Goal: Task Accomplishment & Management: Use online tool/utility

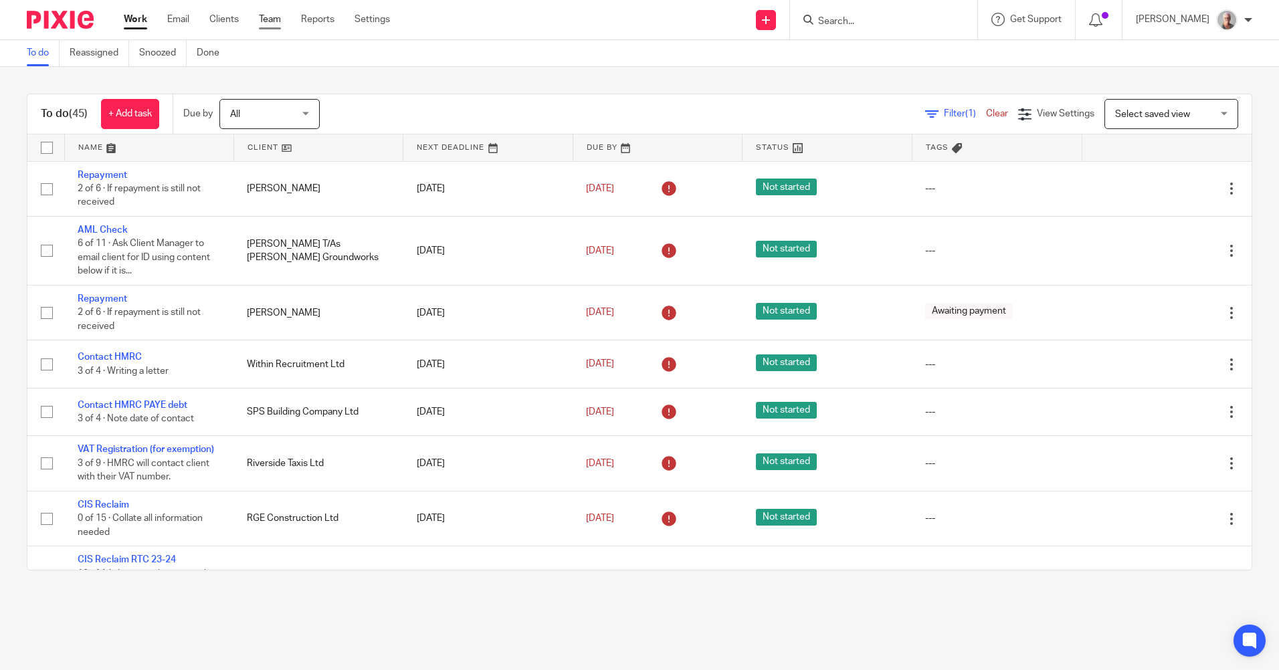
click at [272, 19] on link "Team" at bounding box center [270, 19] width 22 height 13
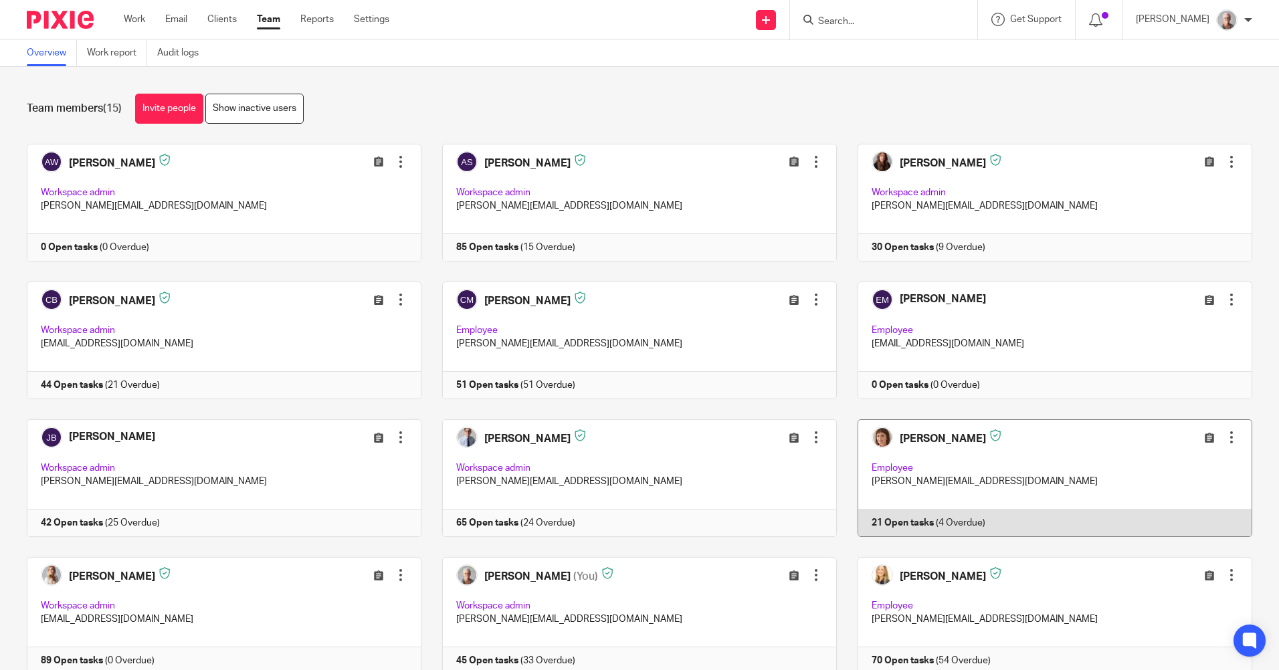
click at [1225, 439] on div at bounding box center [1231, 437] width 13 height 13
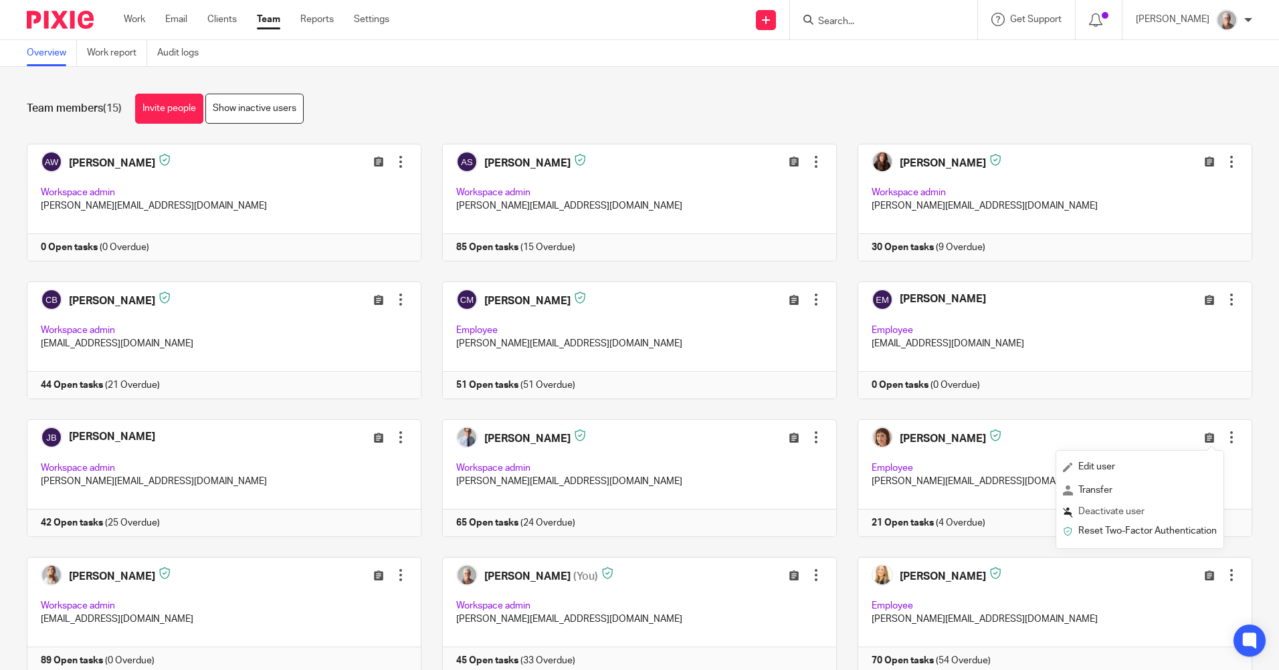
click at [1138, 513] on span "Deactivate user" at bounding box center [1111, 511] width 66 height 9
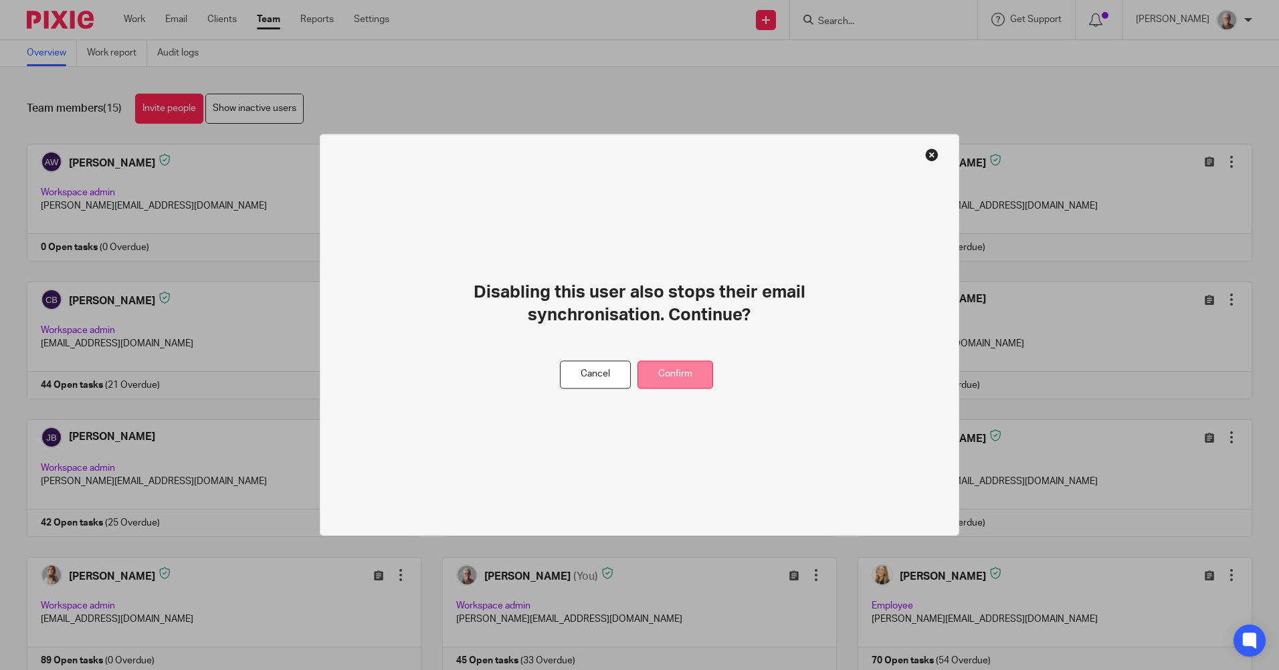
click at [677, 381] on button "Confirm" at bounding box center [676, 375] width 76 height 29
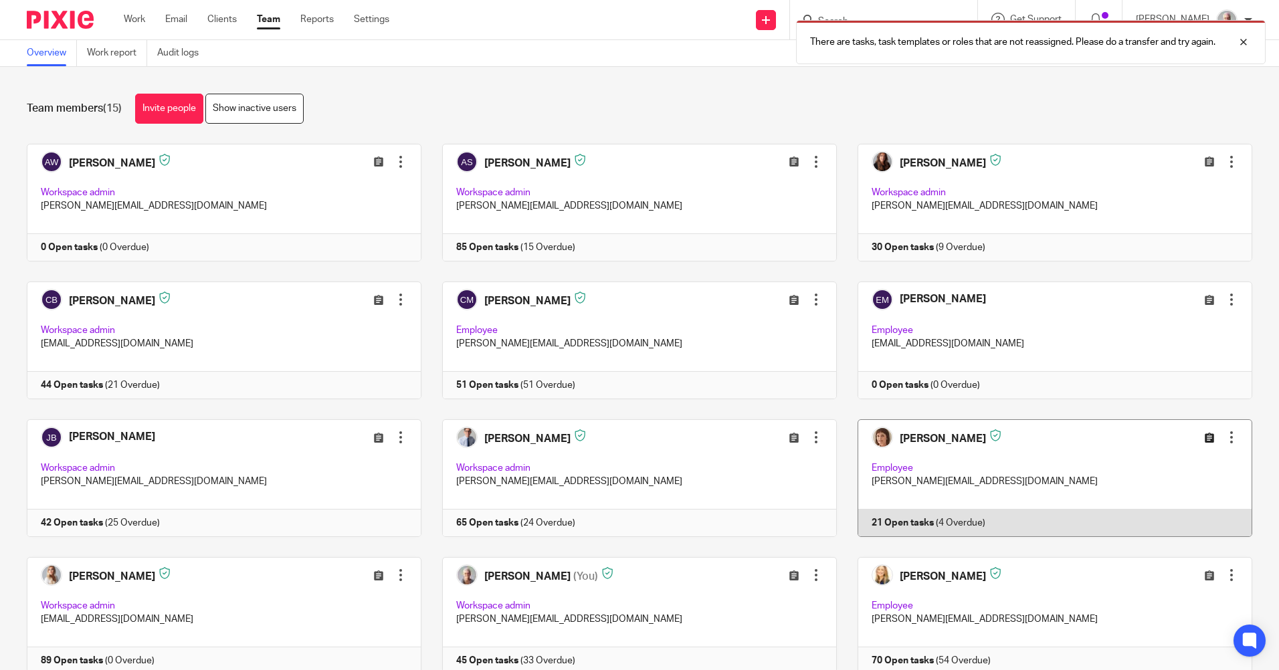
click at [1205, 438] on icon at bounding box center [1210, 438] width 10 height 10
click at [1225, 436] on div at bounding box center [1231, 437] width 13 height 13
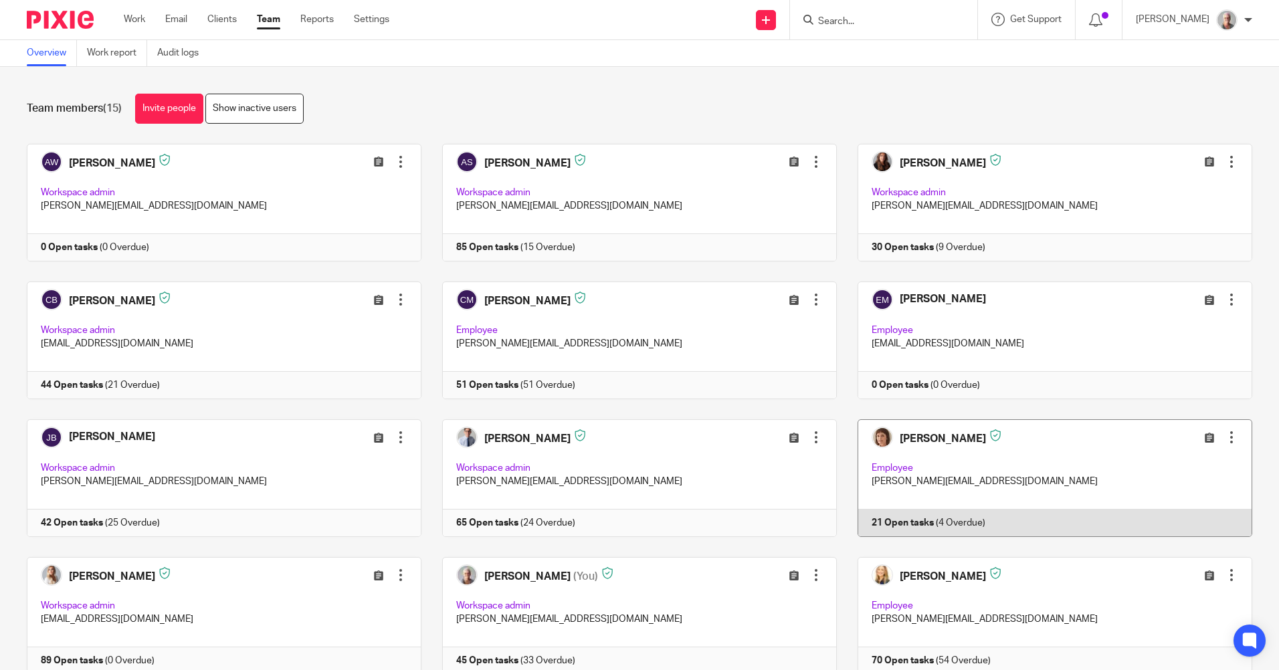
click at [1225, 435] on div at bounding box center [1231, 437] width 13 height 13
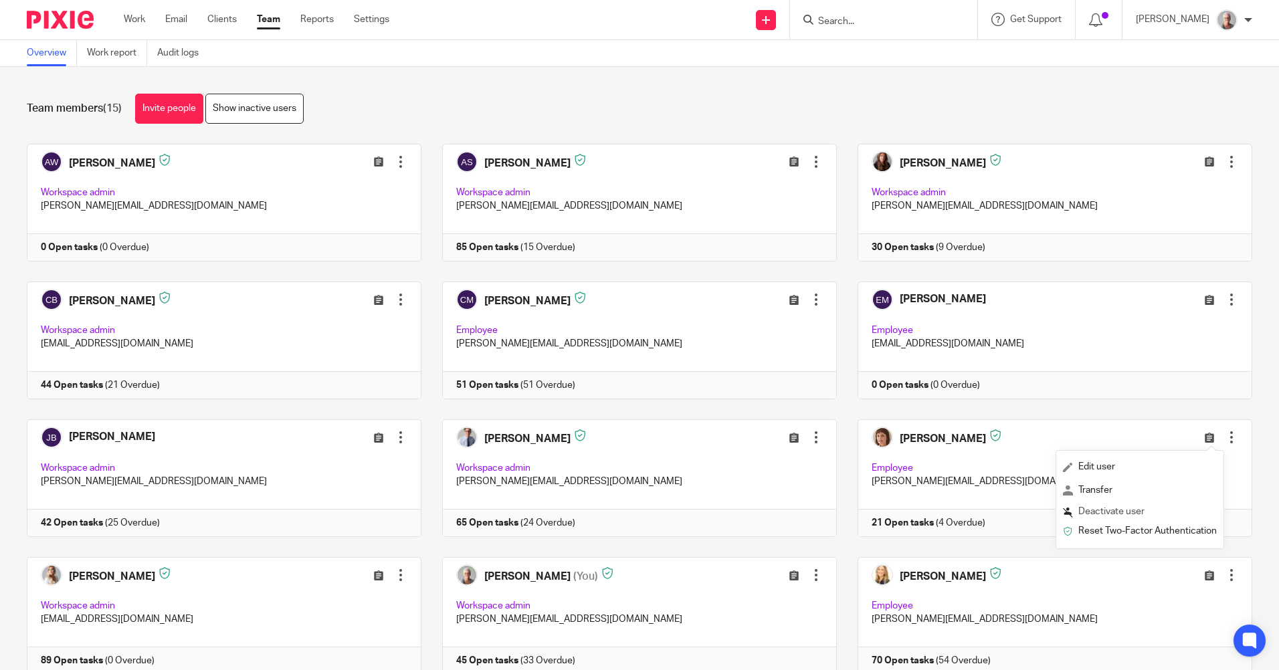
click at [1124, 509] on span "Deactivate user" at bounding box center [1111, 511] width 66 height 9
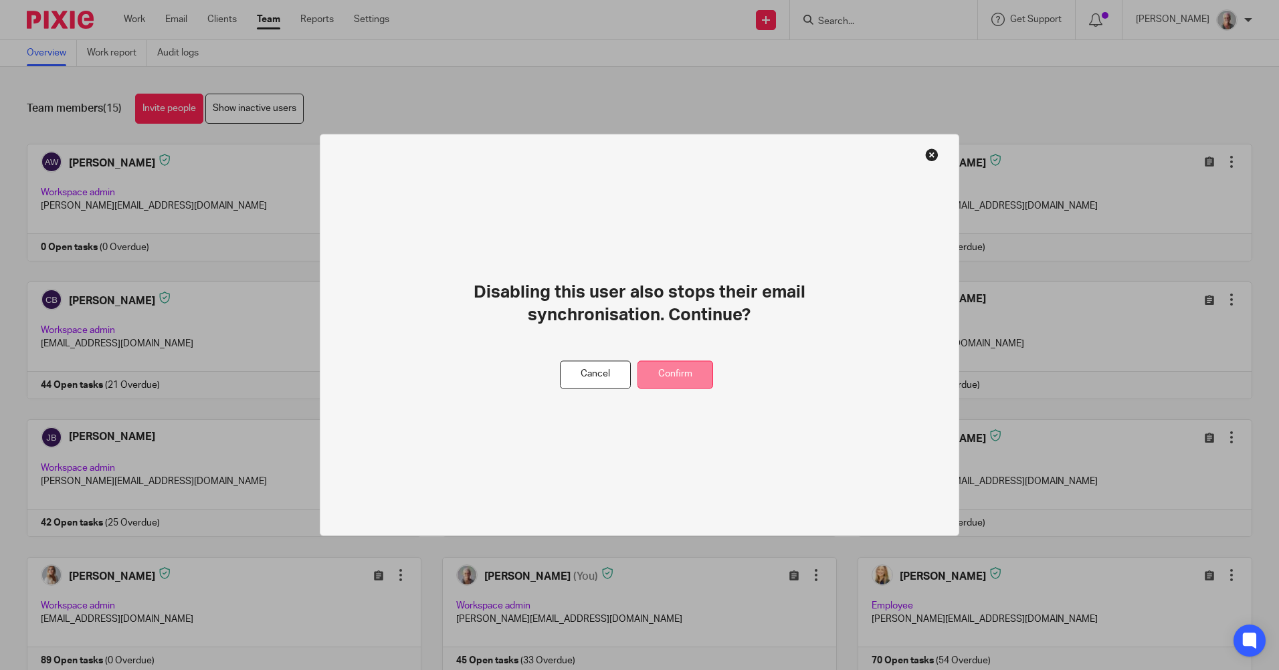
click at [665, 377] on button "Confirm" at bounding box center [676, 375] width 76 height 29
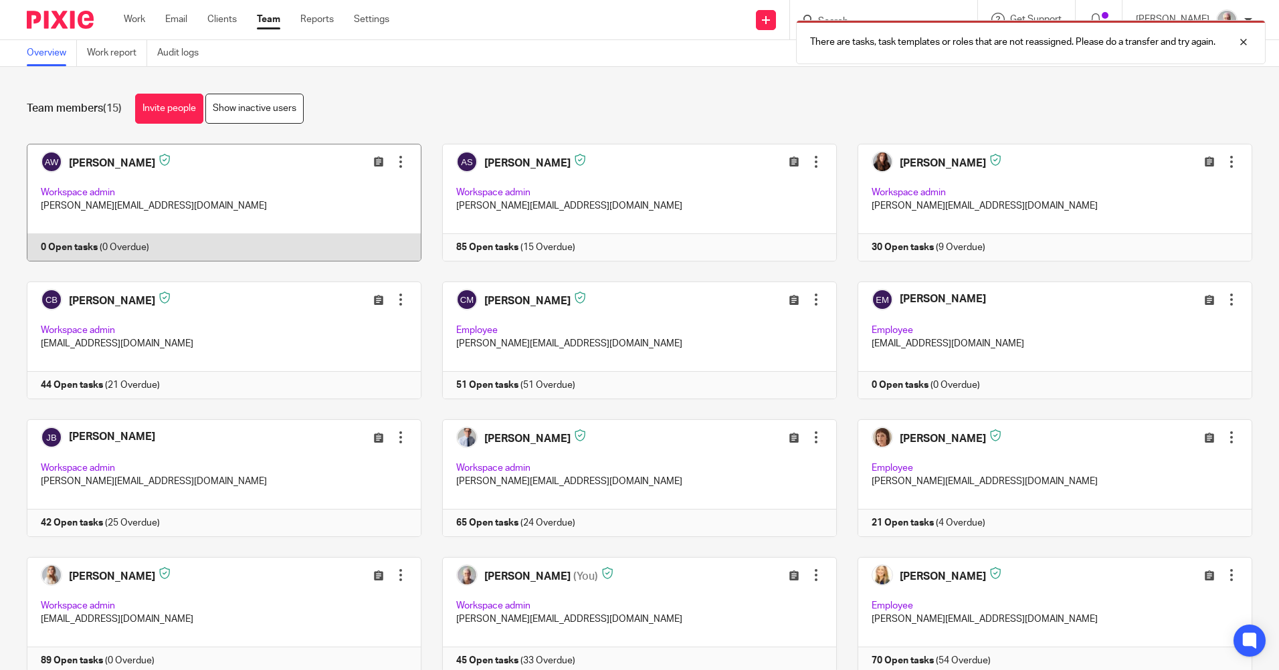
click at [394, 163] on div at bounding box center [400, 161] width 13 height 13
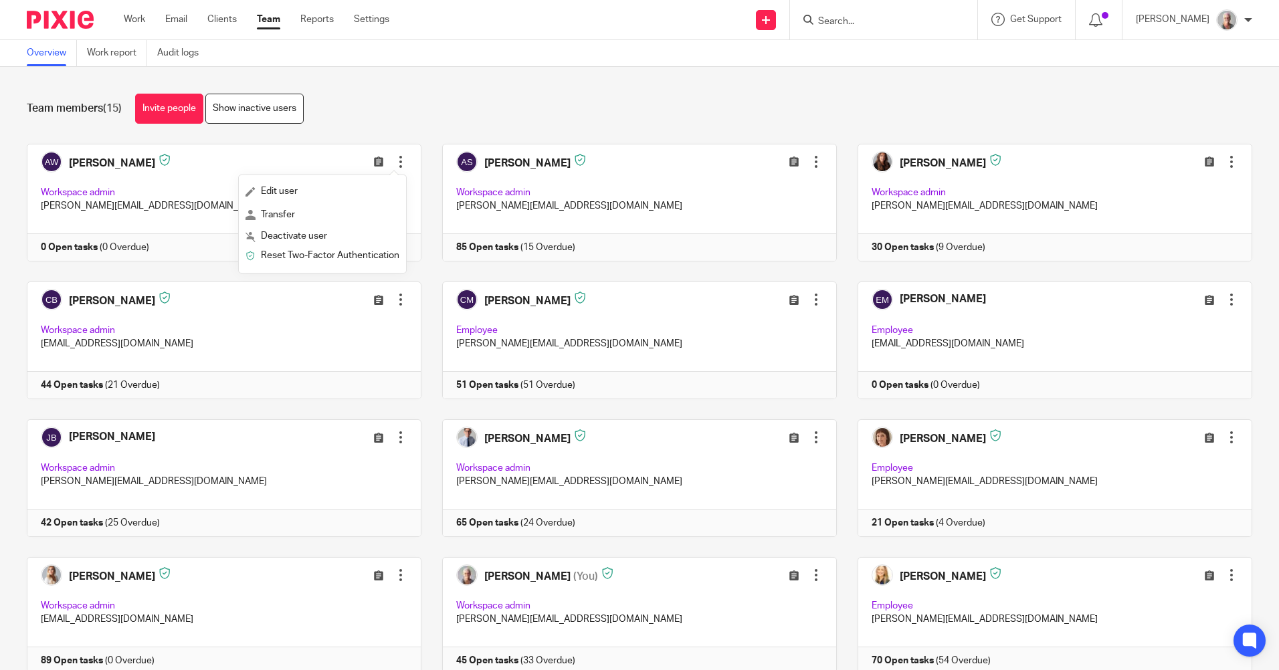
click at [1032, 94] on div "Team members (15) Invite people Show inactive users" at bounding box center [640, 109] width 1226 height 30
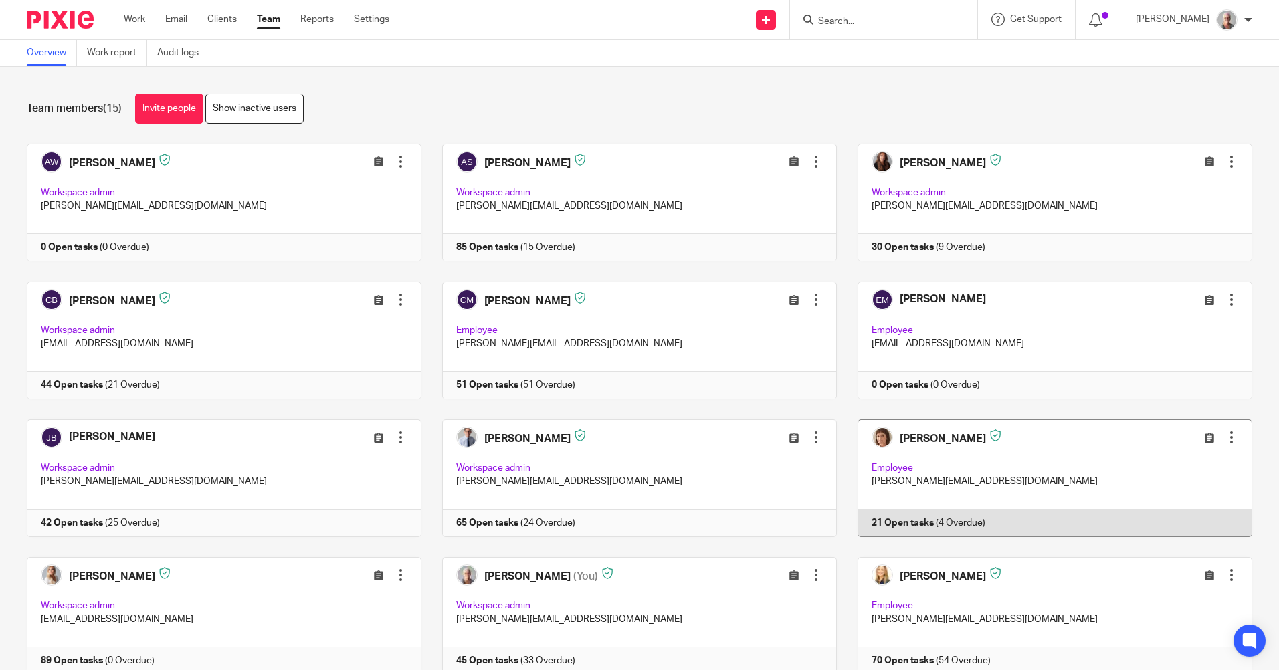
click at [1225, 437] on div at bounding box center [1231, 437] width 13 height 13
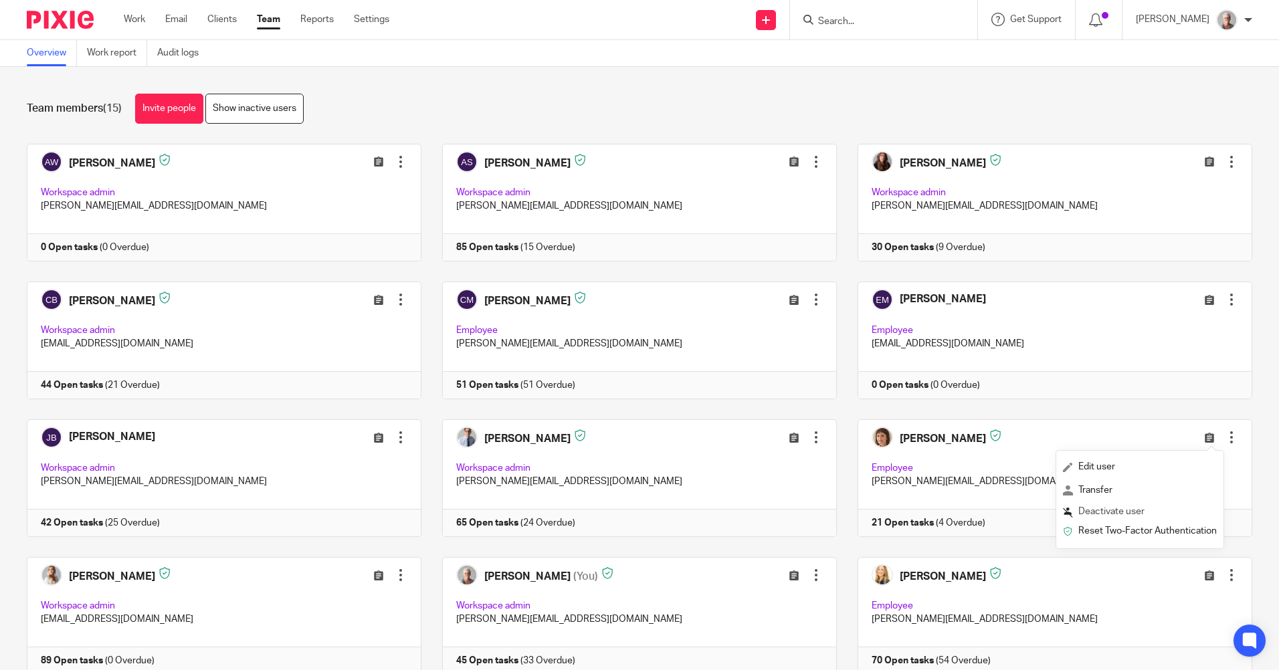
click at [1121, 509] on span "Deactivate user" at bounding box center [1111, 511] width 66 height 9
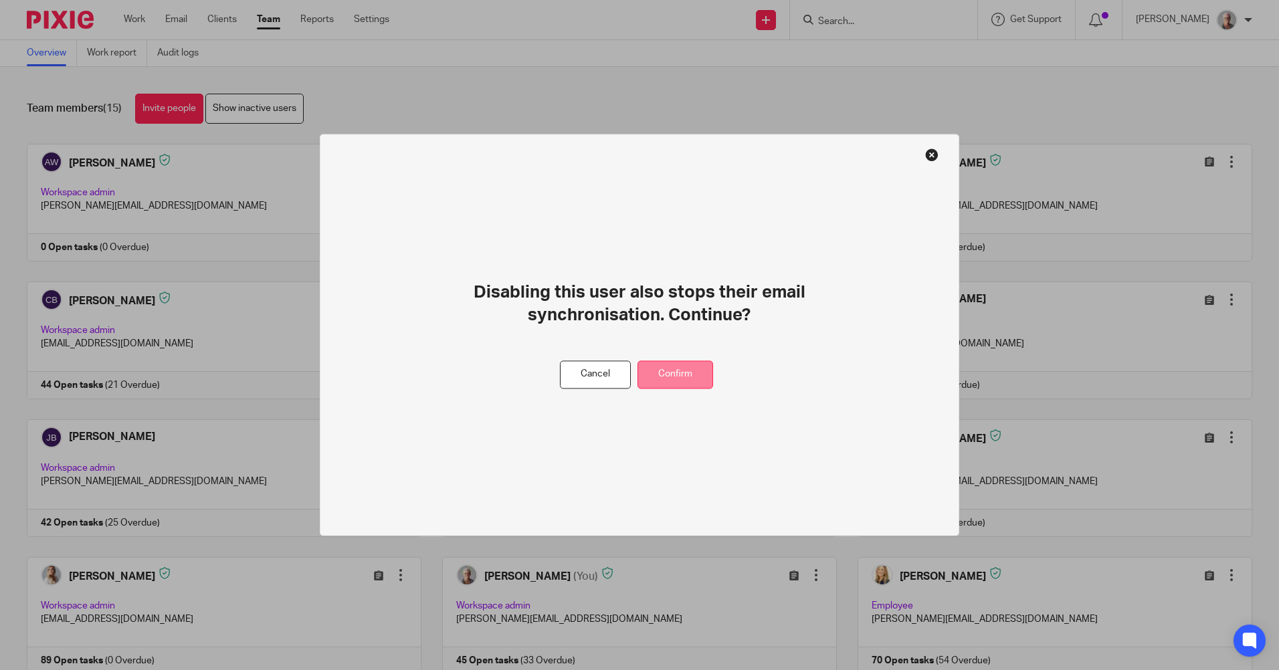
click at [673, 371] on button "Confirm" at bounding box center [676, 375] width 76 height 29
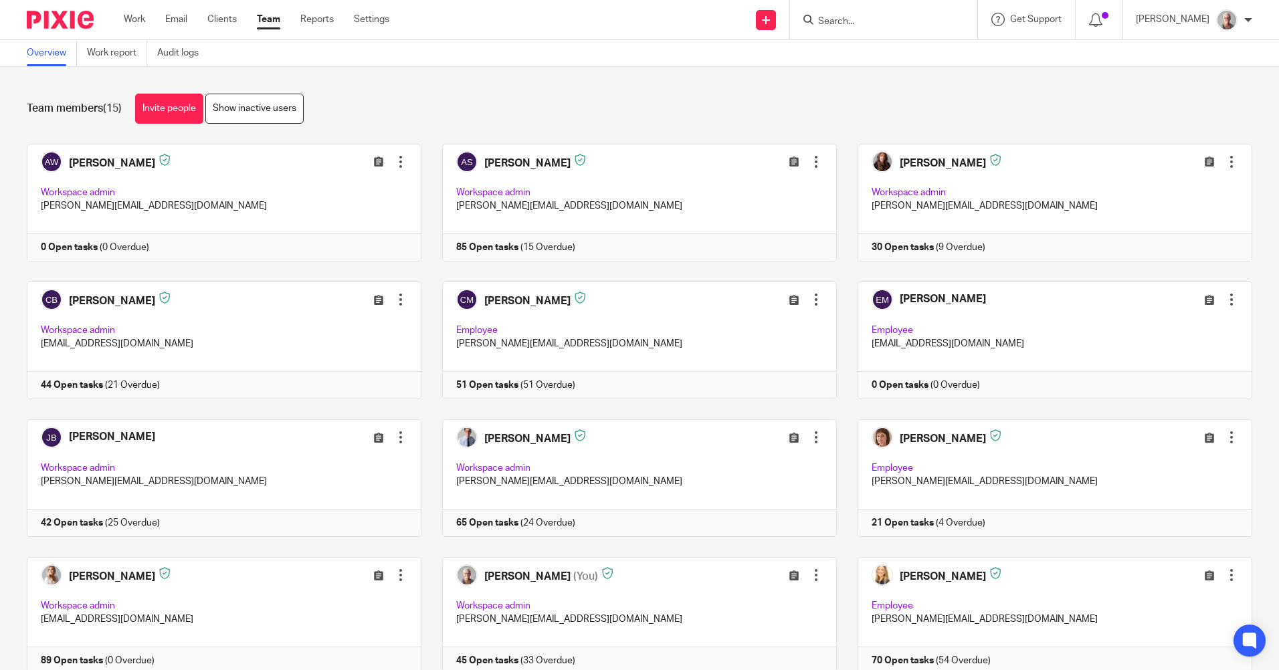
click at [876, 23] on input "Search" at bounding box center [877, 22] width 120 height 12
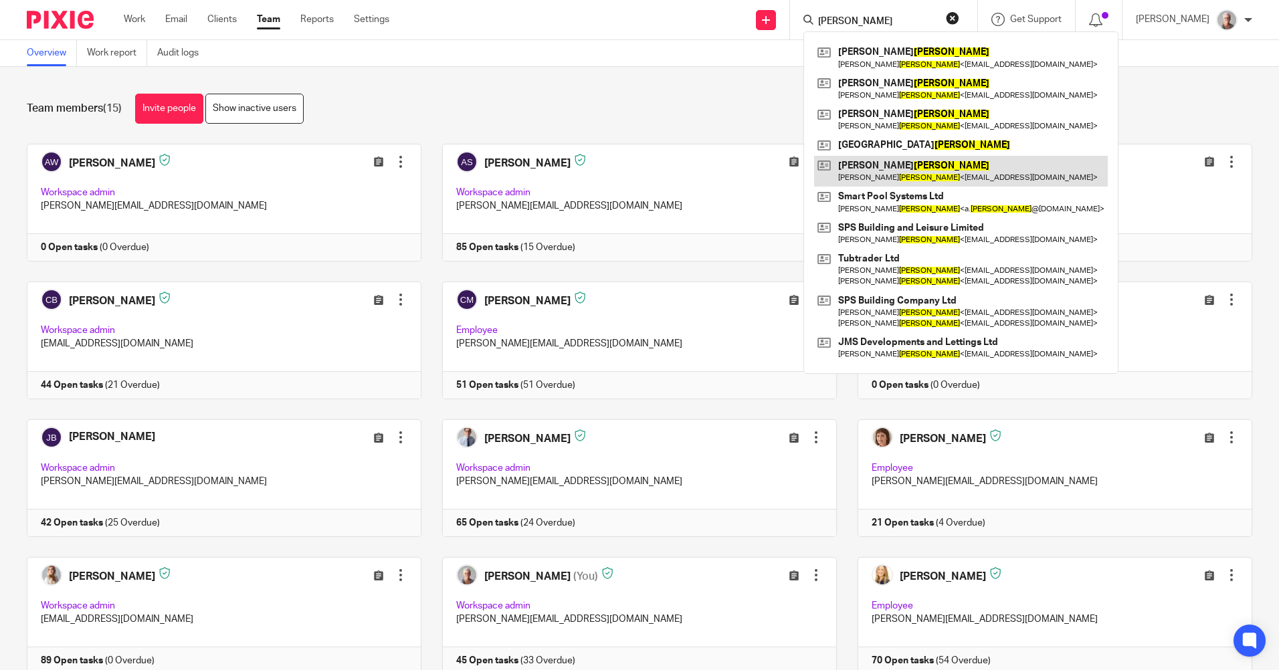
type input "[PERSON_NAME]"
click at [895, 176] on link at bounding box center [961, 171] width 294 height 31
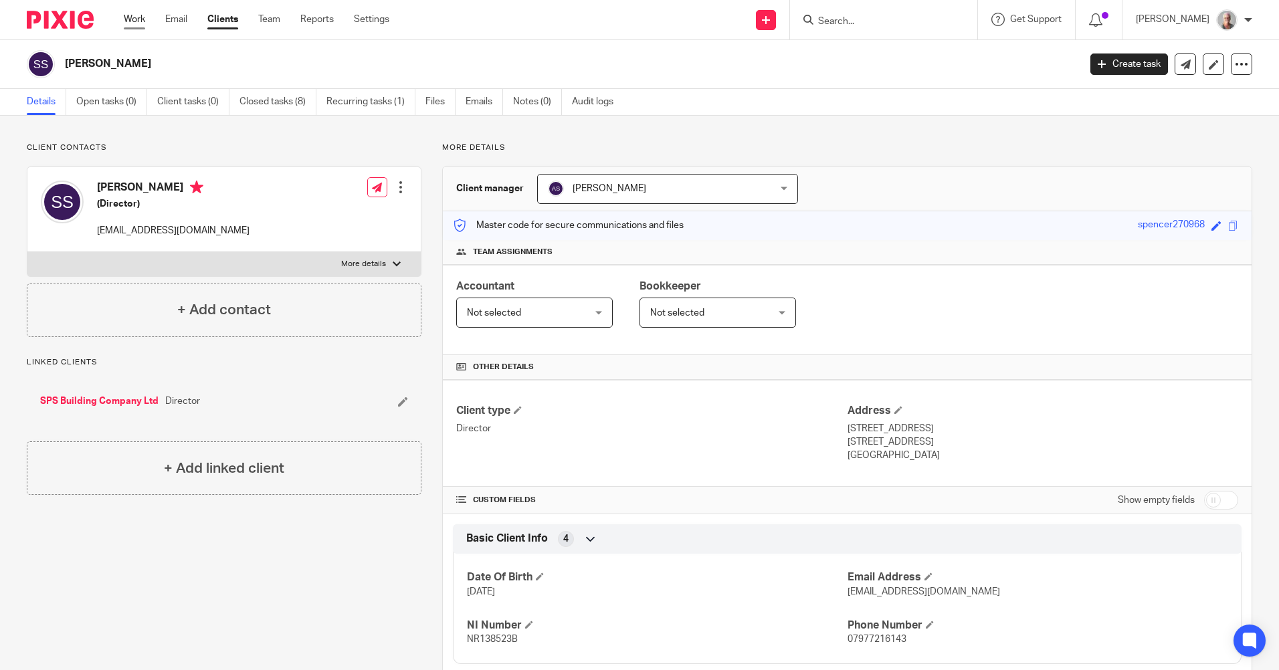
click at [134, 19] on link "Work" at bounding box center [134, 19] width 21 height 13
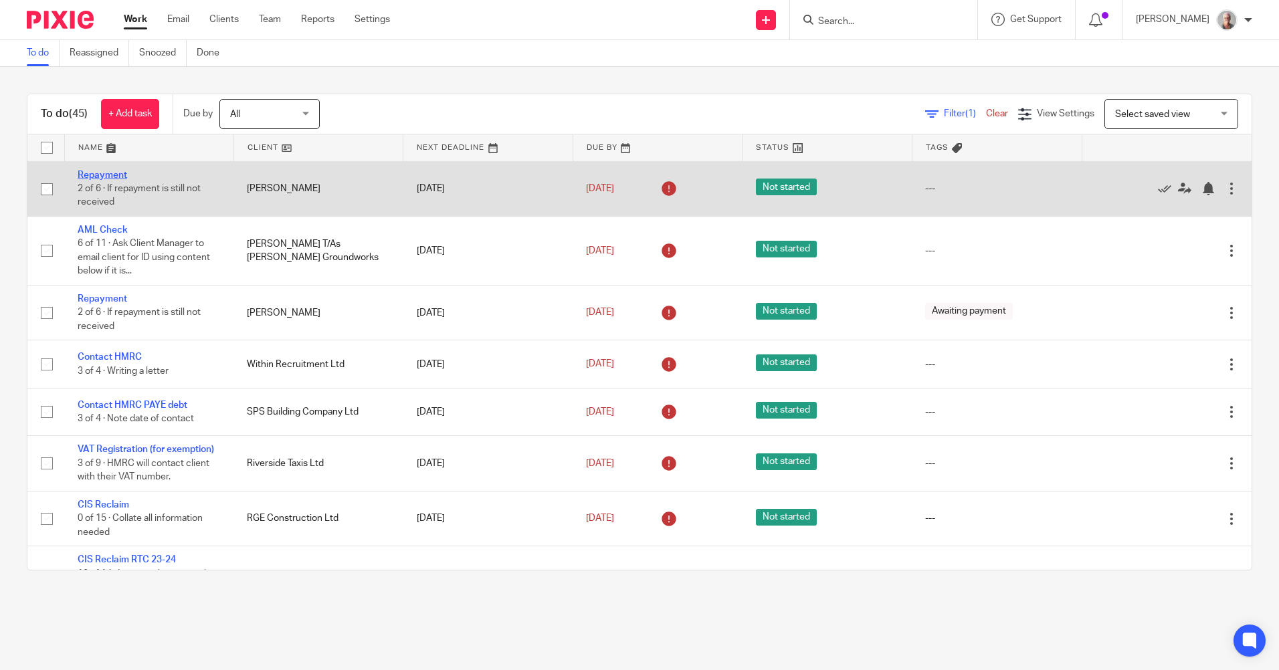
click at [108, 173] on link "Repayment" at bounding box center [103, 175] width 50 height 9
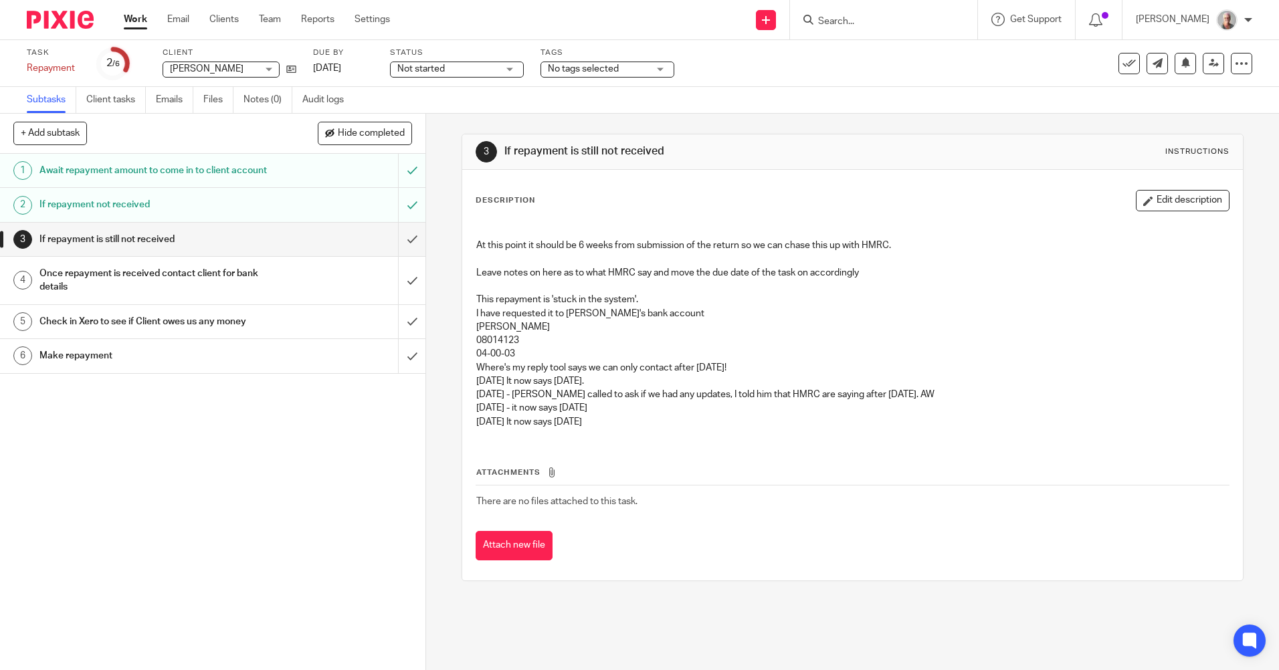
click at [94, 297] on h1 "Once repayment is received contact client for bank details" at bounding box center [154, 281] width 230 height 34
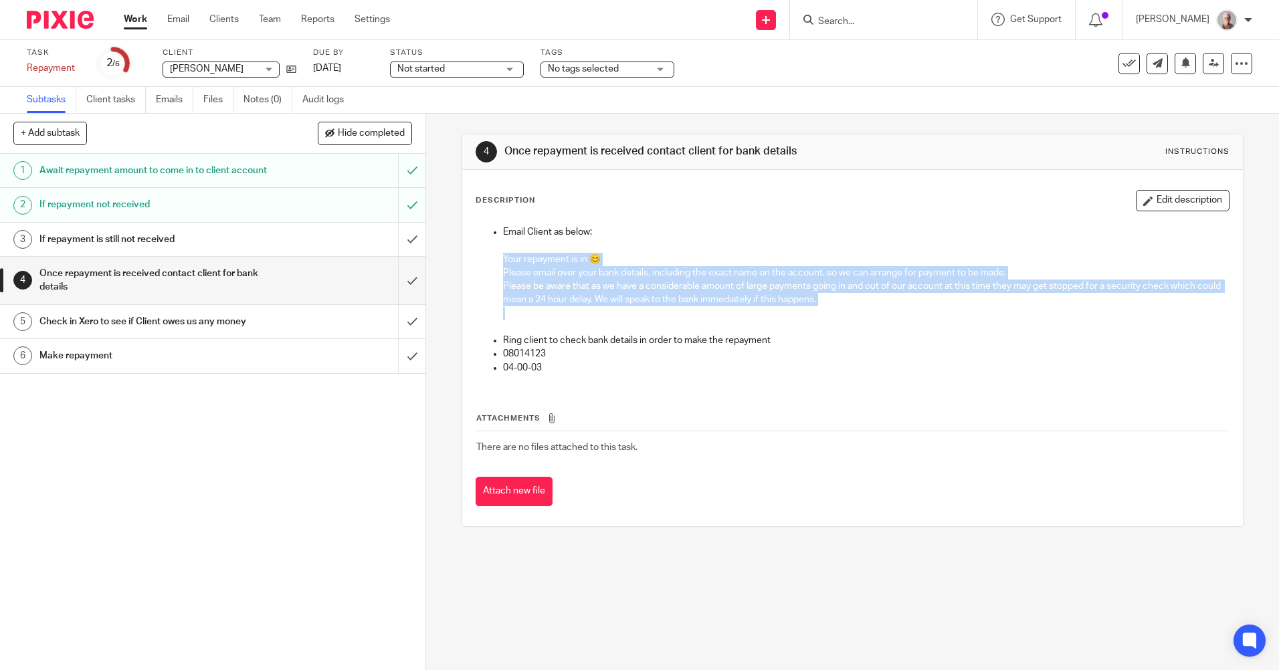
drag, startPoint x: 494, startPoint y: 258, endPoint x: 907, endPoint y: 308, distance: 415.8
click at [907, 308] on ul "Email Client as below: Your repayment is in 😊 Please email over your bank detai…" at bounding box center [852, 299] width 752 height 149
copy li "Your repayment is in 😊 Please email over your bank details, including the exact…"
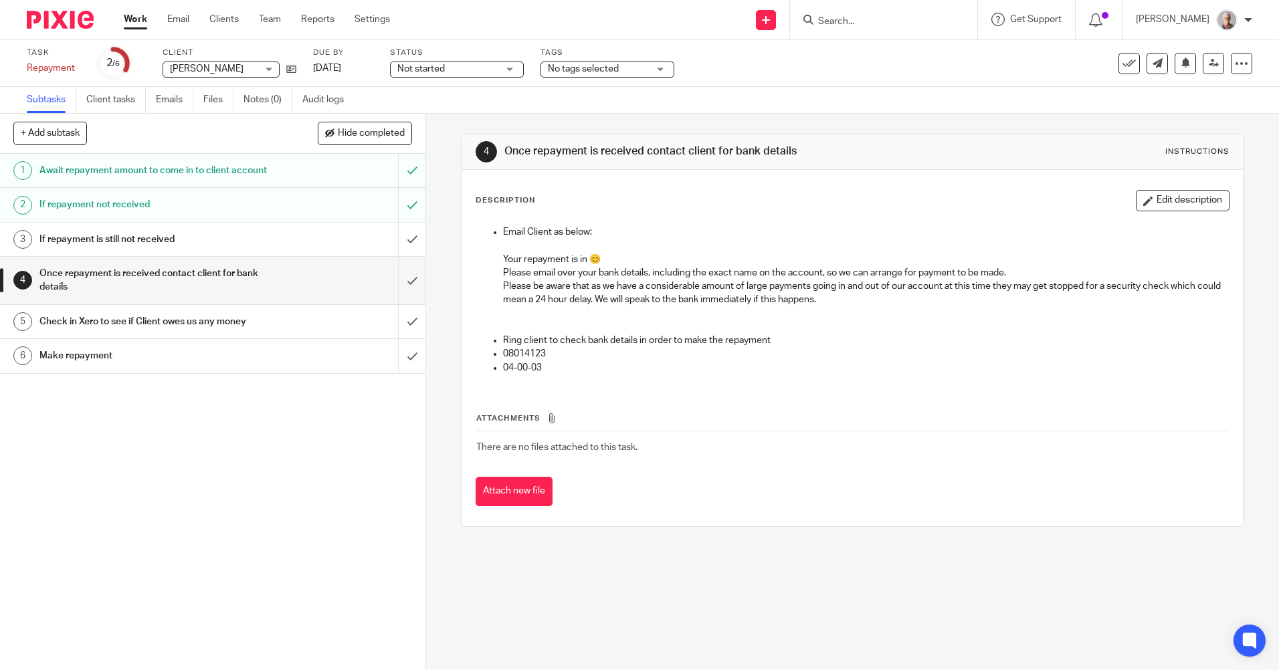
click at [877, 25] on input "Search" at bounding box center [877, 22] width 120 height 12
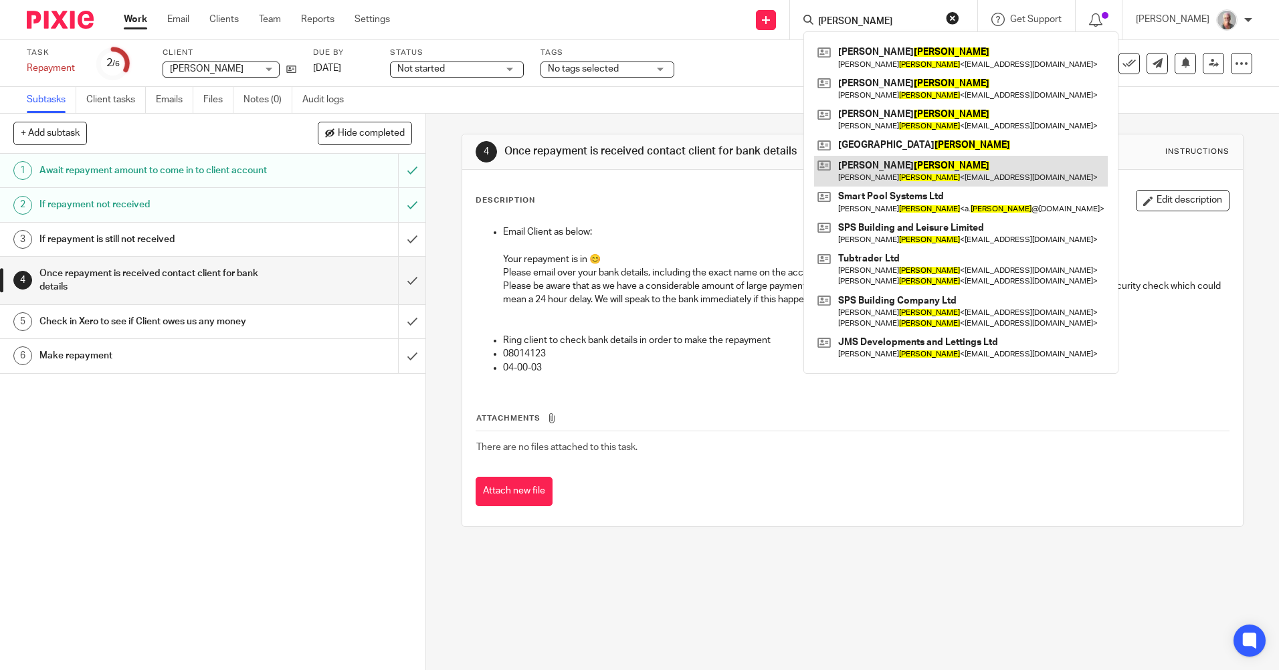
type input "spencer"
click at [888, 165] on link at bounding box center [961, 171] width 294 height 31
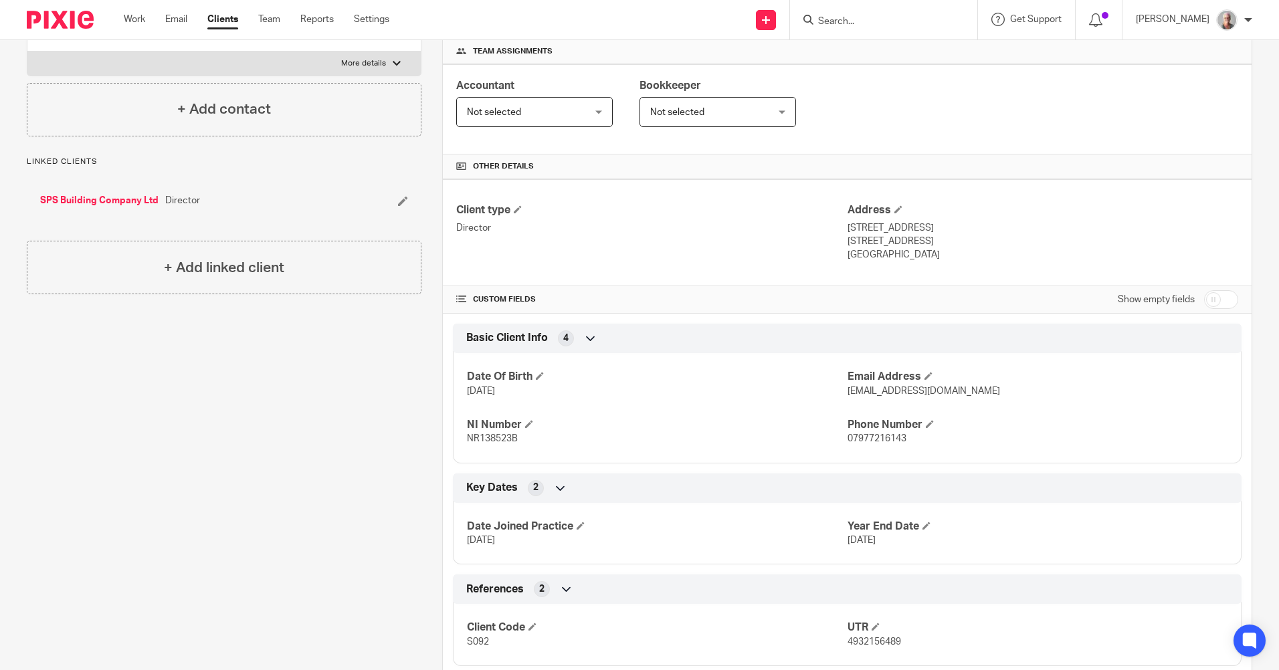
scroll to position [268, 0]
